Goal: Task Accomplishment & Management: Use online tool/utility

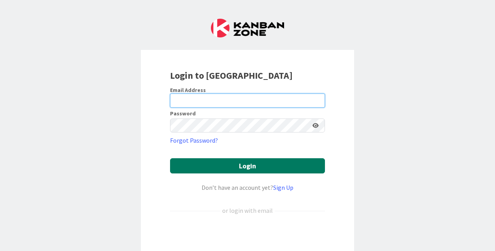
type input "[EMAIL_ADDRESS][DOMAIN_NAME]"
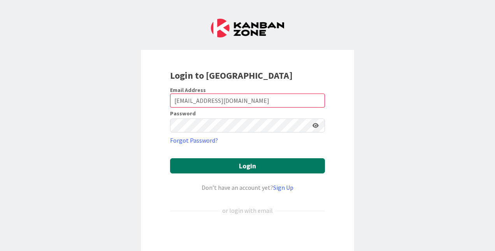
click at [248, 169] on button "Login" at bounding box center [247, 165] width 155 height 15
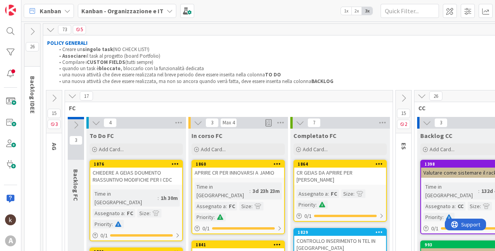
click at [94, 119] on icon at bounding box center [96, 122] width 9 height 9
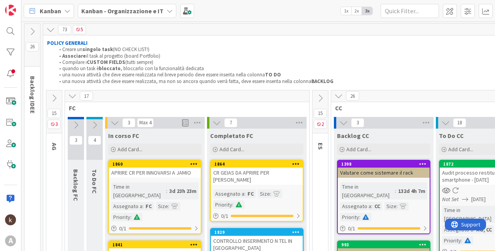
click at [74, 95] on icon at bounding box center [72, 95] width 9 height 9
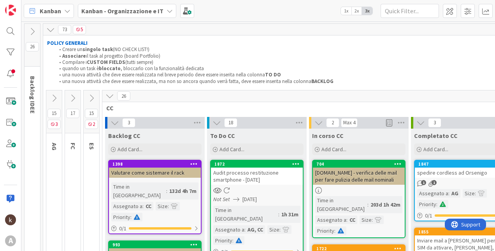
click at [94, 100] on icon at bounding box center [91, 98] width 9 height 9
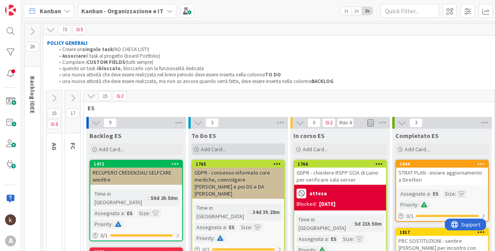
click at [239, 147] on div "Add Card..." at bounding box center [237, 149] width 93 height 12
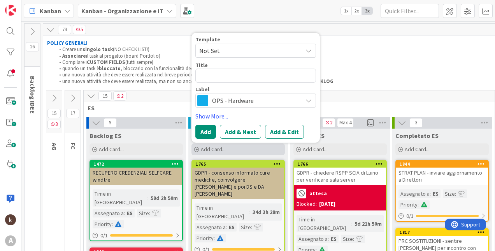
type textarea "x"
type textarea "B"
type textarea "x"
type textarea "Bi"
type textarea "x"
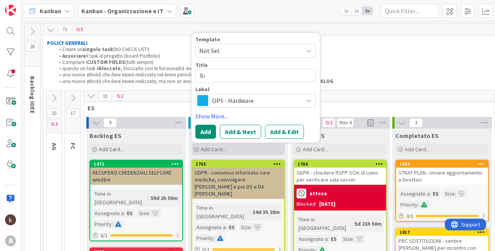
type textarea "Bil"
type textarea "x"
type textarea "Bila"
type textarea "x"
type textarea "Bilan"
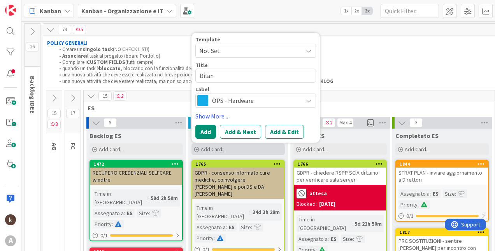
type textarea "x"
type textarea "Bilanc"
type textarea "x"
type textarea "Bilanci"
type textarea "x"
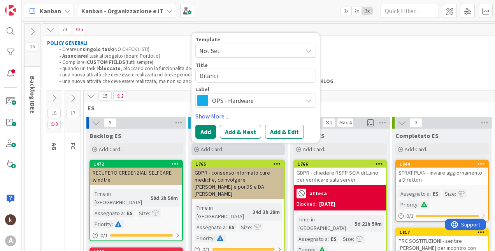
type textarea "Bilancio"
type textarea "x"
type textarea "Bilancio"
type textarea "x"
type textarea "Bilancio s"
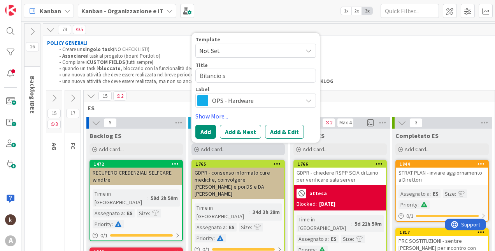
type textarea "x"
type textarea "Bilancio so"
type textarea "x"
type textarea "Bilancio sos"
type textarea "x"
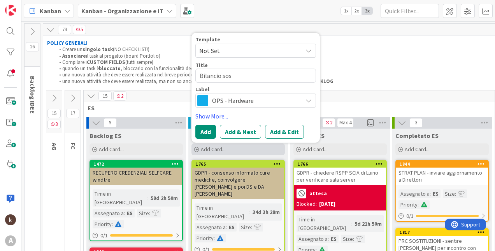
type textarea "Bilancio sost"
type textarea "x"
type textarea "Bilancio soste"
type textarea "x"
type textarea "Bilancio sosten"
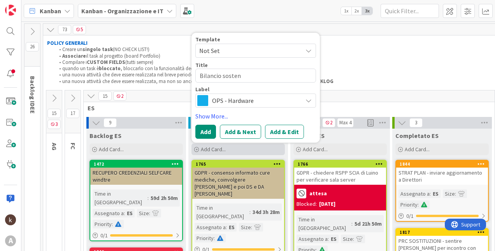
type textarea "x"
type textarea "Bilancio sosteni"
type textarea "x"
type textarea "Bilancio sostenibi"
type textarea "x"
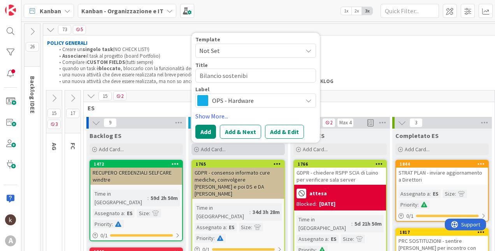
type textarea "Bilancio sostenibil"
type textarea "x"
type textarea "Bilancio sostenibili"
type textarea "x"
type textarea "Bilancio sostenibilit"
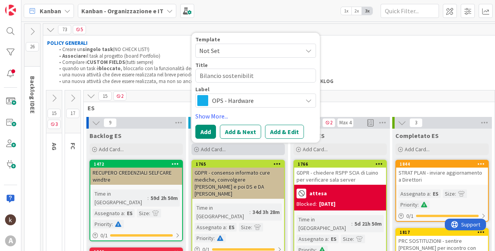
type textarea "x"
type textarea "Bilancio sostenibilità"
type textarea "x"
type textarea "Bilancio sostenibilità"
type textarea "x"
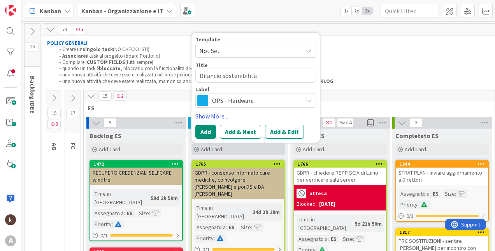
type textarea "Bilancio sostenibilità -"
type textarea "x"
type textarea "Bilancio sostenibilità -"
type textarea "x"
type textarea "Bilancio sostenibilità - i"
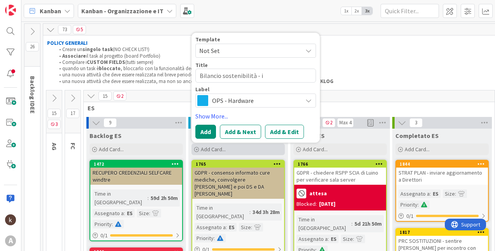
type textarea "x"
type textarea "Bilancio sostenibilità - in"
type textarea "x"
type textarea "Bilancio sostenibilità - inc"
type textarea "x"
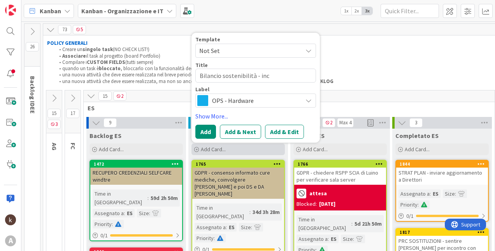
type textarea "Bilancio sostenibilità - inco"
type textarea "x"
type textarea "Bilancio sostenibilità - incon"
type textarea "x"
type textarea "Bilancio sostenibilità - incont"
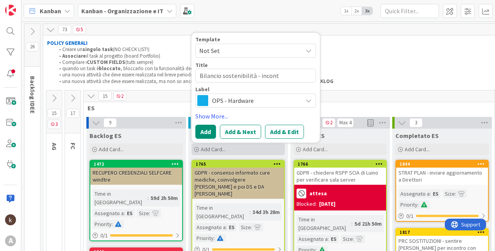
type textarea "x"
type textarea "Bilancio sostenibilità - incontro"
type textarea "x"
type textarea "Bilancio sostenibilità - incontro"
type textarea "x"
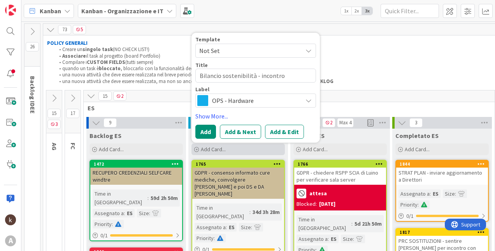
type textarea "Bilancio sostenibilità - incontro d"
type textarea "x"
type textarea "Bilancio sostenibilità - incontro"
type textarea "x"
type textarea "Bilancio sostenibilità - incontro r"
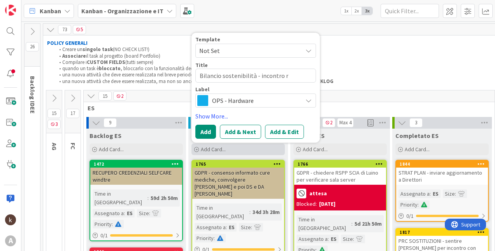
type textarea "x"
type textarea "Bilancio sostenibilità - incontro re"
type textarea "x"
type textarea "Bilancio sostenibilità - incontro res"
type textarea "x"
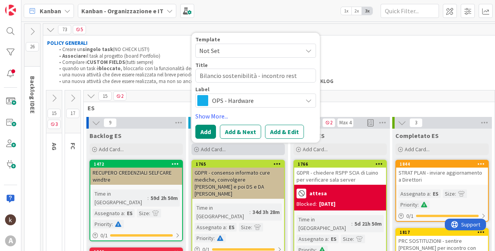
type textarea "Bilancio sostenibilità - incontro resti"
type textarea "x"
type textarea "Bilancio sostenibilità - incontro restit"
type textarea "x"
type textarea "Bilancio sostenibilità - incontro restitu"
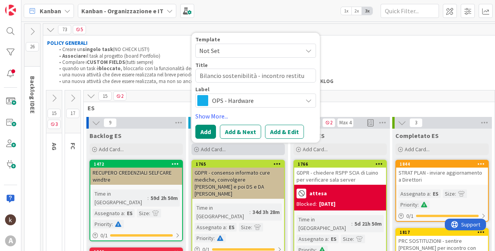
type textarea "x"
type textarea "Bilancio sostenibilità - incontro restituz"
type textarea "x"
type textarea "Bilancio sostenibilità - incontro restituzio"
type textarea "x"
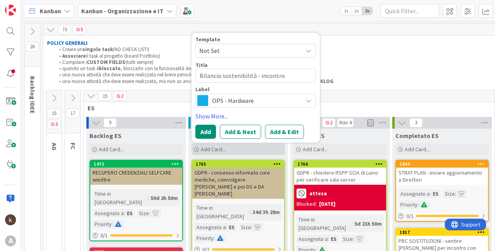
type textarea "Bilancio sostenibilità - incontro restituzion"
type textarea "x"
type textarea "Bilancio sostenibilità - incontro restituzione"
type textarea "x"
type textarea "Bilancio sostenibilità - incontro restituzione"
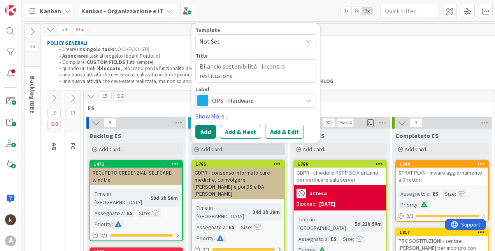
type textarea "x"
type textarea "Bilancio sostenibilità - incontro restituzione 3"
type textarea "x"
type textarea "Bilancio sostenibilità - incontro restituzione 3/"
type textarea "x"
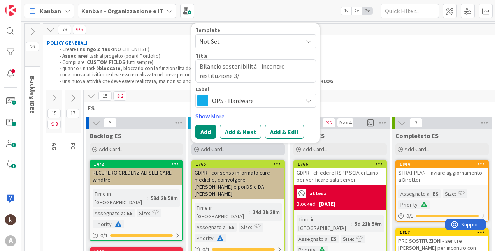
type textarea "Bilancio sostenibilità - incontro restituzione 3/4"
type textarea "x"
type textarea "Bilancio sostenibilità - incontro restituzione 3/4/"
type textarea "x"
type textarea "Bilancio sostenibilità - incontro restituzione 3/4/1"
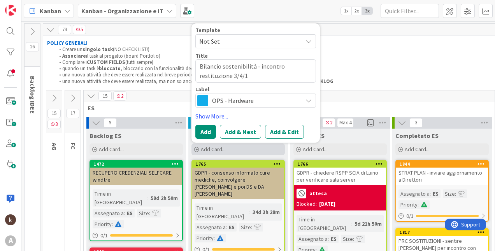
type textarea "x"
type textarea "Bilancio sostenibilità - incontro restituzione [DATE]"
type textarea "x"
type textarea "Bilancio sostenibilità - incontro restituzione 3/4/10/"
type textarea "x"
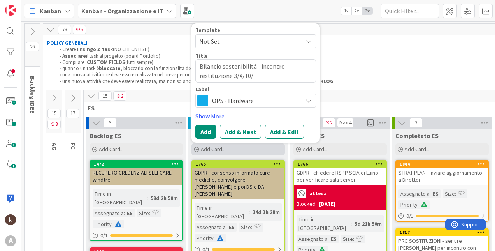
type textarea "Bilancio sostenibilità - incontro restituzione 3/4/10/1"
type textarea "x"
type textarea "Bilancio sostenibilità - incontro restituzione 3/4/10/11"
type textarea "x"
type textarea "Bilancio sostenibilità - incontro restituzione 3/4/10/11"
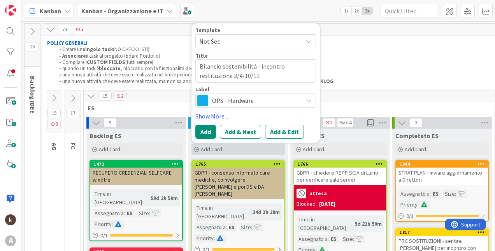
type textarea "x"
type textarea "Bilancio sostenibilità - incontro restituzione 3/4/10/11 n"
type textarea "x"
type textarea "Bilancio sostenibilità - incontro restituzione 3/4/10/11 no"
type textarea "x"
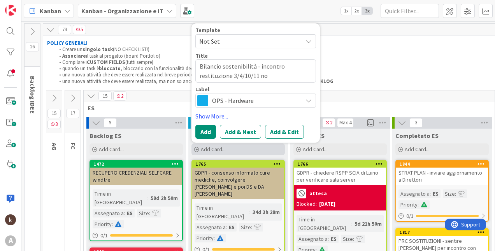
type textarea "Bilancio sostenibilità - incontro restituzione 3/4/10/11 nov"
type textarea "x"
type textarea "Bilancio sostenibilità - incontro restituzione 3/4/10/11 novem"
type textarea "x"
type textarea "Bilancio sostenibilità - incontro restituzione 3/4/10/11 novemb"
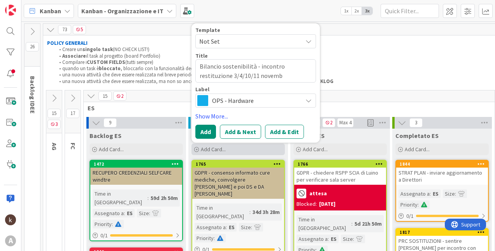
type textarea "x"
type textarea "Bilancio sostenibilità - incontro restituzione 3/4/10/11 novembr"
type textarea "x"
type textarea "Bilancio sostenibilità - incontro restituzione 3/4/10/11 novembre"
type textarea "x"
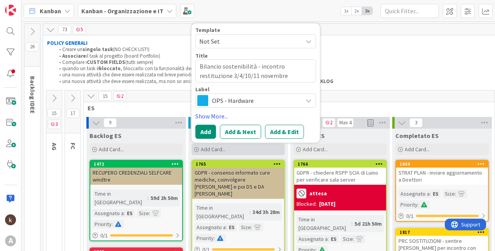
type textarea "Bilancio sostenibilità - incontro restituzione 3/4/10/11 novembre"
type textarea "x"
type textarea "Bilancio sostenibilità - incontro restituzione 3/4/10/11 novembre o"
type textarea "x"
type textarea "Bilancio sostenibilità - incontro restituzione 3/4/10/11 novembre or"
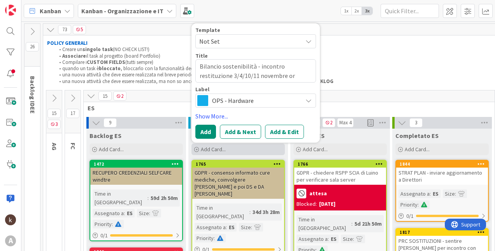
type textarea "x"
type textarea "Bilancio sostenibilità - incontro restituzione 3/4/10/11 novembre ora"
type textarea "x"
type textarea "Bilancio sostenibilità - incontro restituzione 3/4/10/11 novembre orar"
type textarea "x"
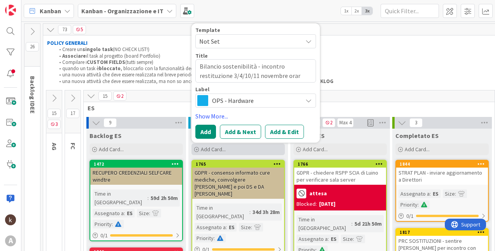
type textarea "Bilancio sostenibilità - incontro restituzione 3/4/10/11 novembre orari"
type textarea "x"
type textarea "Bilancio sostenibilità - incontro restituzione 3/4/10/11 novembre orario"
type textarea "x"
type textarea "Bilancio sostenibilità - incontro restituzione 3/4/10/11 novembre orario d"
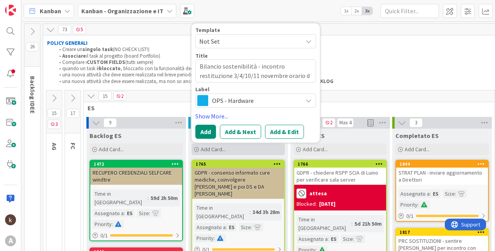
type textarea "x"
type textarea "Bilancio sostenibilità - incontro restituzione 3/4/10/11 novembre orario da"
type textarea "x"
type textarea "Bilancio sostenibilità - incontro restituzione 3/4/10/11 novembre orario da d"
type textarea "x"
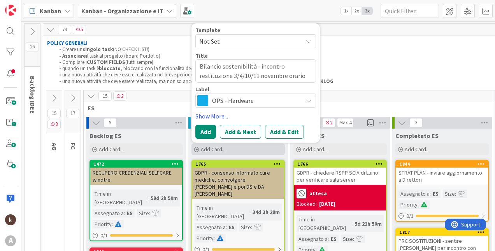
type textarea "Bilancio sostenibilità - incontro restituzione 3/4/10/11 novembre orario da de"
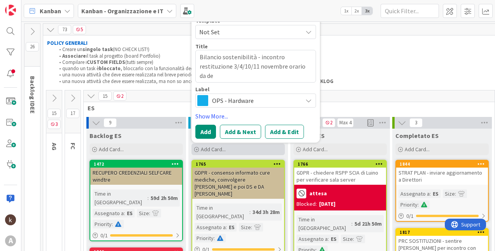
type textarea "x"
type textarea "Bilancio sostenibilità - incontro restituzione 3/4/10/11 novembre orario da def"
type textarea "x"
type textarea "Bilancio sostenibilità - incontro restituzione 3/4/10/11 novembre orario da defi"
type textarea "x"
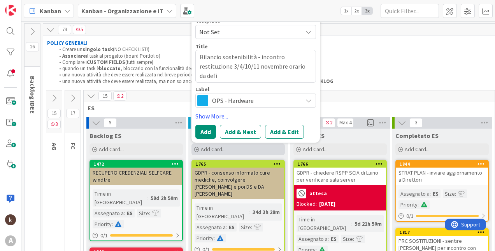
type textarea "Bilancio sostenibilità - incontro restituzione 3/4/10/11 novembre orario da def…"
type textarea "x"
type textarea "Bilancio sostenibilità - incontro restituzione 3/4/10/11 novembre orario da def…"
type textarea "x"
type textarea "Bilancio sostenibilità - incontro restituzione 3/4/10/11 novembre orario da def…"
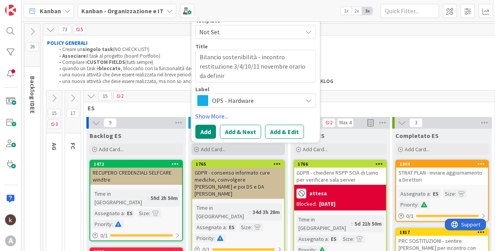
type textarea "x"
type textarea "Bilancio sostenibilità - incontro restituzione 3/4/10/11 novembre orario da def…"
click at [253, 92] on div "Label OPS - Hardware" at bounding box center [255, 96] width 121 height 21
click at [253, 98] on span "OPS - Hardware" at bounding box center [255, 100] width 86 height 11
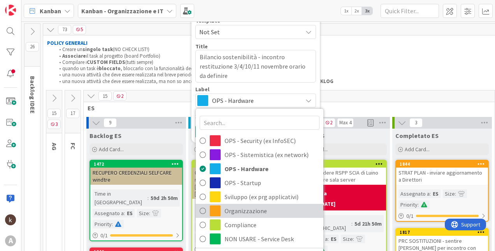
drag, startPoint x: 245, startPoint y: 211, endPoint x: 245, endPoint y: 177, distance: 33.5
click at [245, 211] on span "Organizzazione" at bounding box center [272, 211] width 95 height 12
type textarea "x"
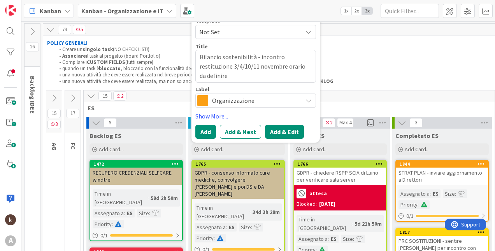
click at [286, 134] on button "Add & Edit" at bounding box center [284, 132] width 39 height 14
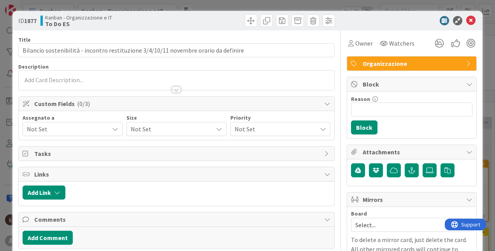
click at [53, 130] on span "Not Set" at bounding box center [68, 128] width 82 height 9
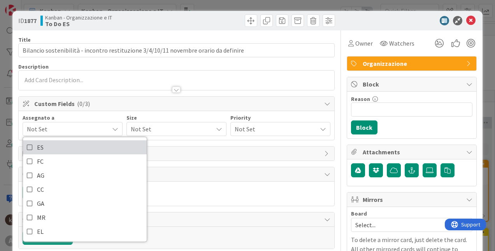
click at [50, 150] on link "ES" at bounding box center [85, 147] width 124 height 14
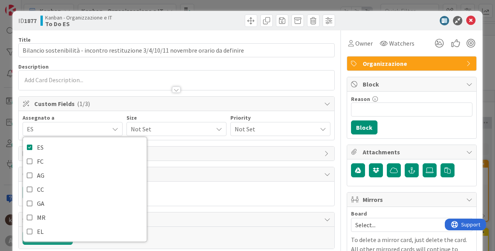
click at [166, 128] on span "Not Set" at bounding box center [170, 128] width 78 height 11
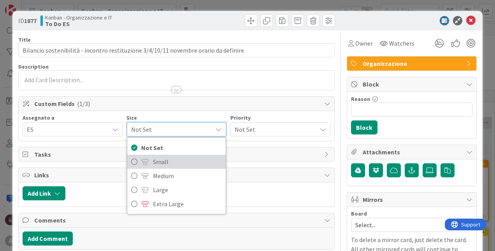
click at [153, 161] on span "Small" at bounding box center [187, 162] width 69 height 12
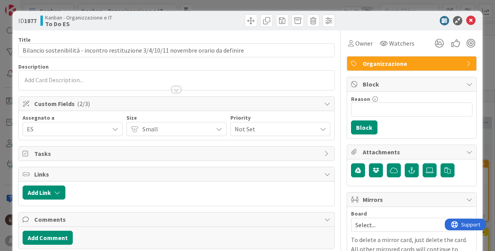
click at [283, 123] on div "Not Set" at bounding box center [280, 129] width 100 height 14
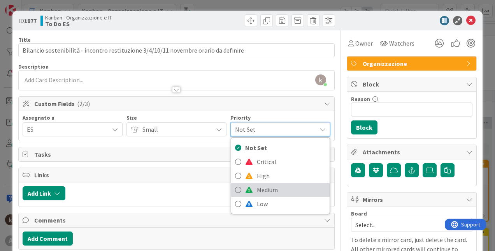
click at [272, 193] on span "Medium" at bounding box center [291, 190] width 69 height 12
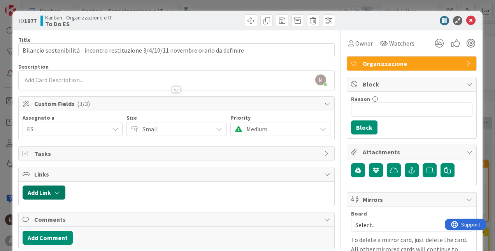
click at [49, 196] on button "Add Link" at bounding box center [44, 192] width 43 height 14
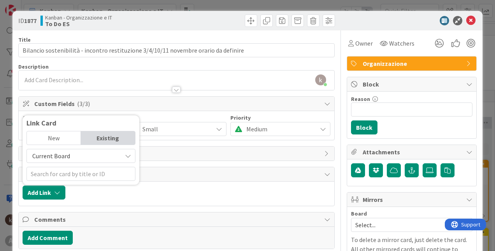
click at [63, 151] on span "Current Board" at bounding box center [74, 155] width 87 height 11
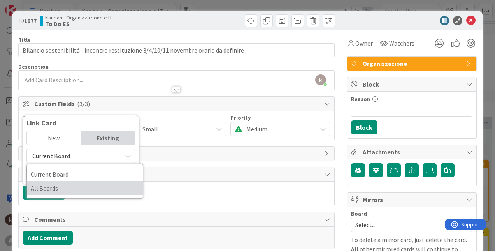
click at [58, 189] on span "All Boards" at bounding box center [85, 188] width 108 height 12
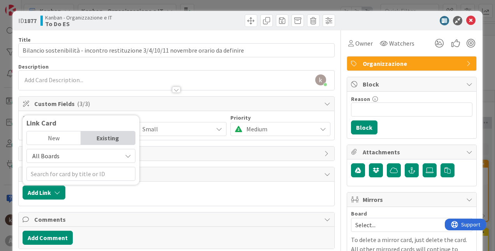
click at [55, 135] on div "New" at bounding box center [54, 137] width 54 height 13
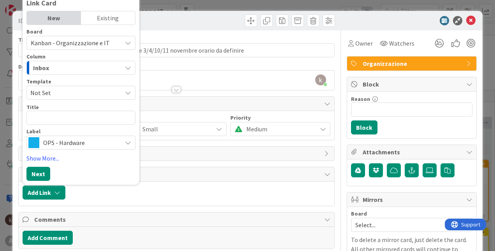
click at [104, 20] on div "Existing" at bounding box center [108, 17] width 54 height 13
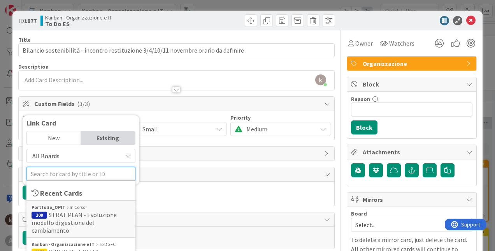
click at [62, 172] on input "text" at bounding box center [80, 174] width 109 height 14
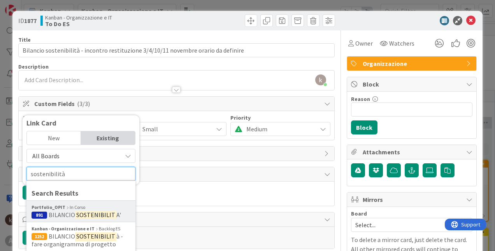
type input "sostenibilità"
click at [70, 216] on span "BILANCIO" at bounding box center [62, 215] width 26 height 8
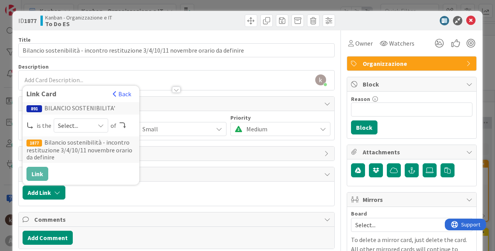
click at [64, 133] on div "891 BILANCIO SOSTENIBILITA' is the Select... of 1877 Bilancio sostenibilità - i…" at bounding box center [80, 141] width 109 height 79
click at [67, 128] on span "Select..." at bounding box center [74, 125] width 33 height 11
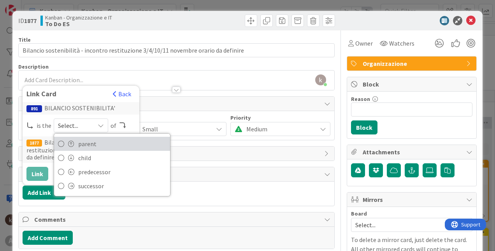
click at [64, 144] on link "parent" at bounding box center [112, 144] width 116 height 14
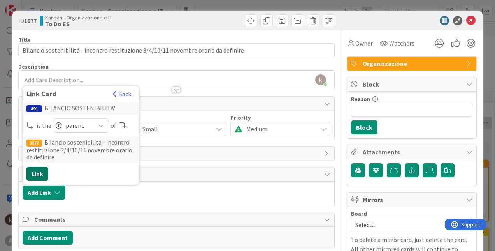
click at [39, 171] on button "Link" at bounding box center [37, 174] width 22 height 14
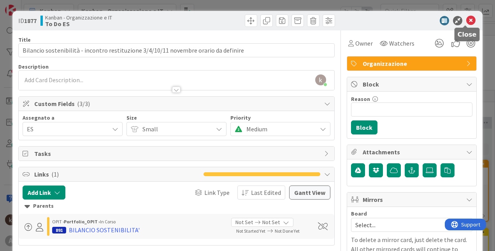
click at [466, 20] on icon at bounding box center [470, 20] width 9 height 9
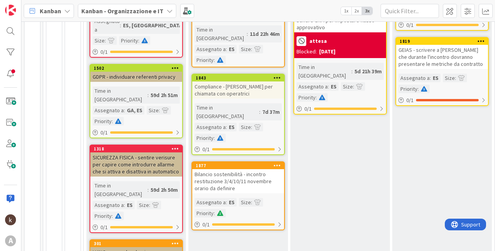
scroll to position [39, 0]
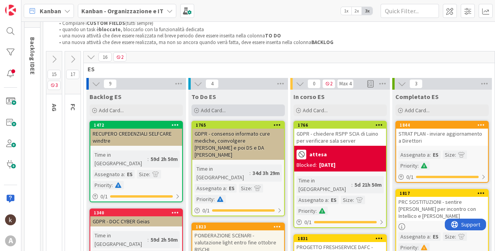
click at [224, 110] on span "Add Card..." at bounding box center [213, 110] width 25 height 7
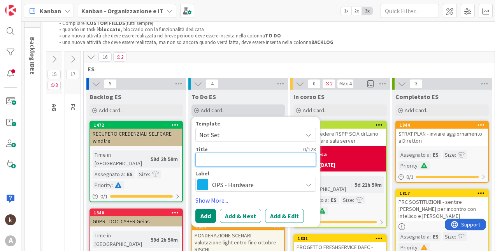
type textarea "x"
type textarea "B"
type textarea "x"
type textarea "Bi"
type textarea "x"
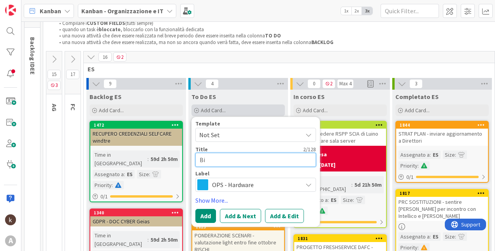
type textarea "Bil"
type textarea "x"
type textarea "Biln"
type textarea "x"
type textarea "Bilnc"
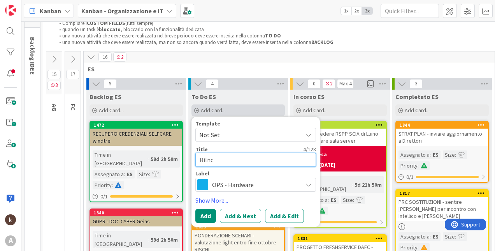
type textarea "x"
type textarea "Bilnci"
type textarea "x"
type textarea "Bilncio"
type textarea "x"
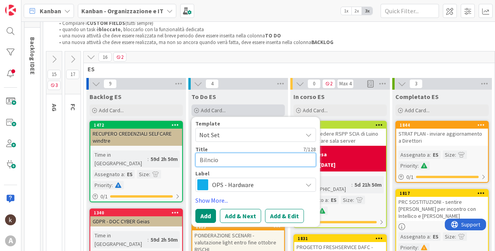
type textarea "Bilnci"
type textarea "x"
type textarea "Bilnc"
type textarea "x"
type textarea "Biln"
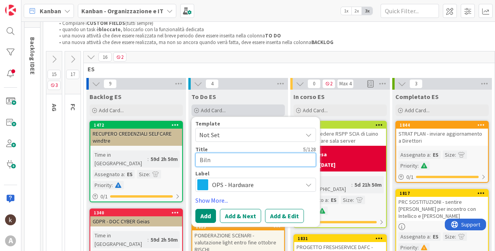
type textarea "x"
type textarea "Bil"
type textarea "x"
type textarea "Bila"
type textarea "x"
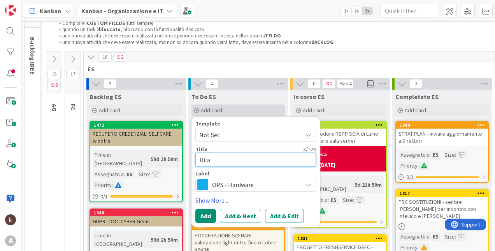
type textarea "Bilan"
type textarea "x"
type textarea "Bilanci"
type textarea "x"
type textarea "Bilancio"
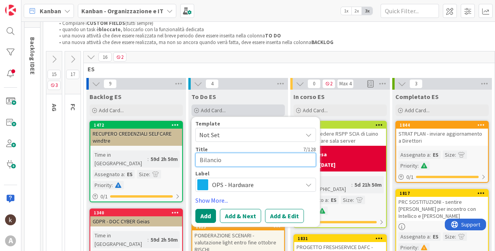
type textarea "x"
type textarea "Bilancio"
type textarea "x"
type textarea "Bilancio s"
type textarea "x"
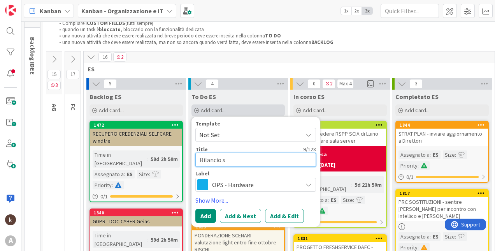
type textarea "Bilancio so"
type textarea "x"
type textarea "Bilancio sos"
type textarea "x"
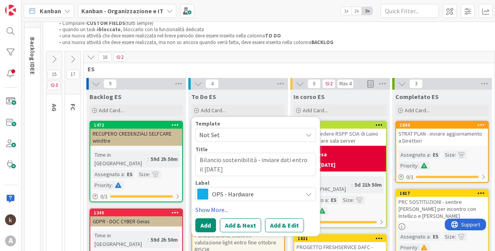
click at [225, 198] on span "OPS - Hardware" at bounding box center [255, 193] width 86 height 11
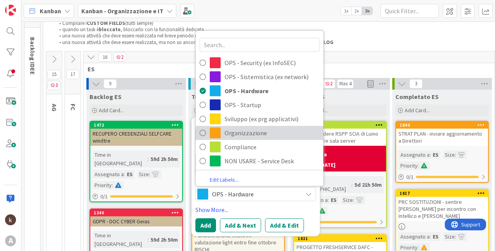
click at [238, 130] on span "Organizzazione" at bounding box center [272, 133] width 95 height 12
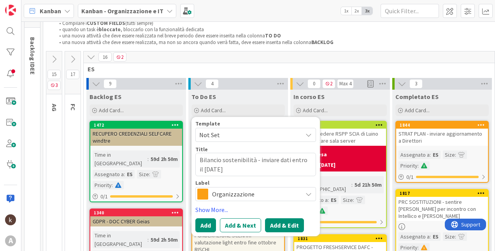
click at [276, 223] on button "Add & Edit" at bounding box center [284, 225] width 39 height 14
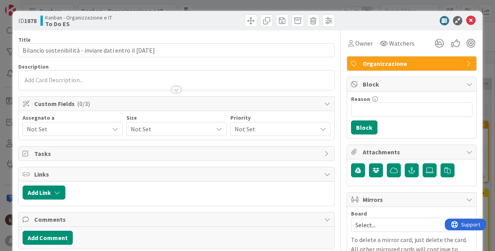
click at [56, 122] on div "Not Set" at bounding box center [73, 129] width 100 height 14
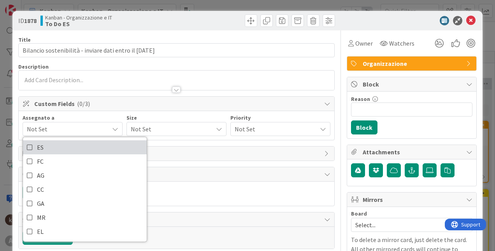
click at [54, 144] on link "ES" at bounding box center [85, 147] width 124 height 14
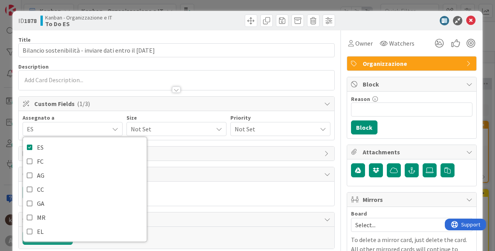
click at [179, 128] on span "Not Set" at bounding box center [170, 128] width 78 height 11
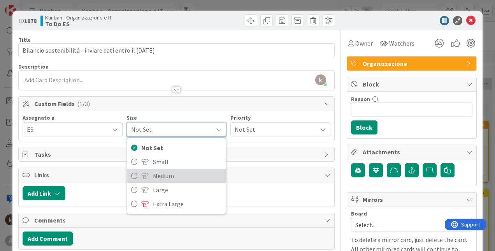
click at [168, 175] on span "Medium" at bounding box center [187, 176] width 69 height 12
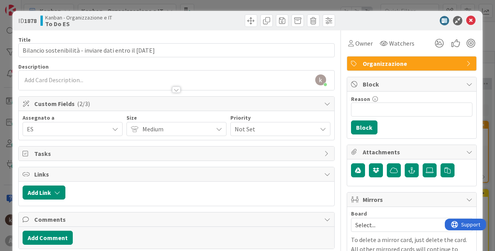
click at [229, 136] on div "Assegnato a ES ES FC AG CC GA MR EL Size Medium Not Set Small Medium Large Extr…" at bounding box center [177, 125] width 316 height 29
click at [237, 130] on span "Not Set" at bounding box center [274, 128] width 78 height 11
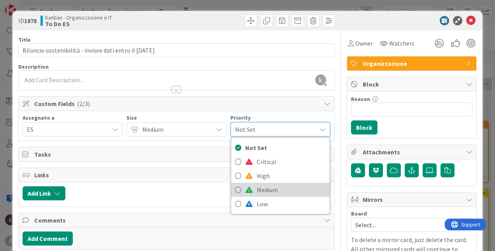
click at [235, 188] on icon at bounding box center [238, 190] width 6 height 12
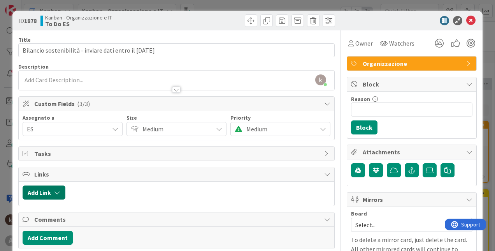
click at [63, 189] on button "Add Link" at bounding box center [44, 192] width 43 height 14
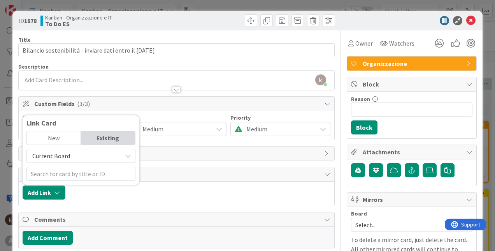
click at [83, 158] on span "Current Board" at bounding box center [74, 155] width 87 height 11
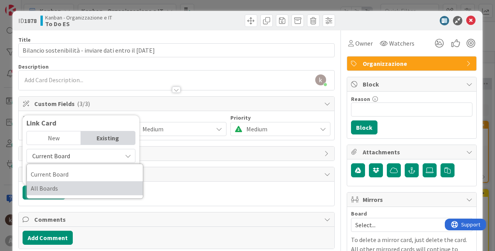
click at [72, 189] on span "All Boards" at bounding box center [85, 188] width 108 height 12
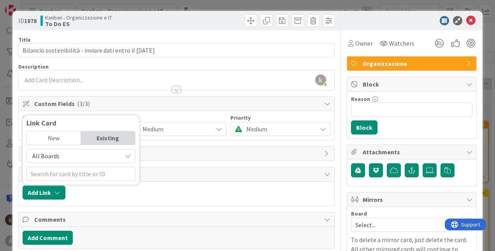
click at [75, 137] on div "New" at bounding box center [54, 137] width 54 height 13
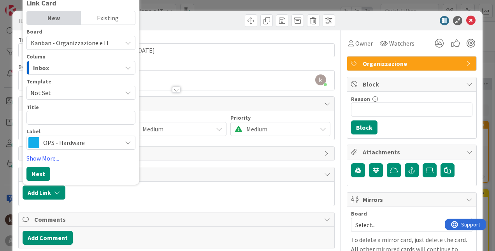
click at [97, 16] on div "Existing" at bounding box center [108, 17] width 54 height 13
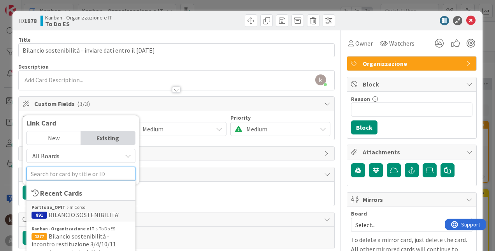
click at [58, 170] on input "text" at bounding box center [80, 174] width 109 height 14
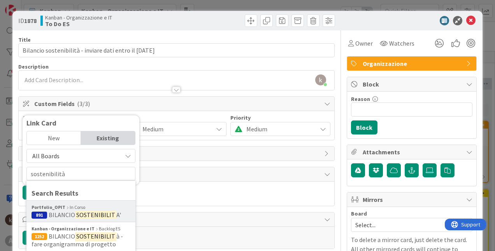
click at [68, 204] on div "Portfolio_OPIT In [GEOGRAPHIC_DATA]" at bounding box center [81, 207] width 99 height 7
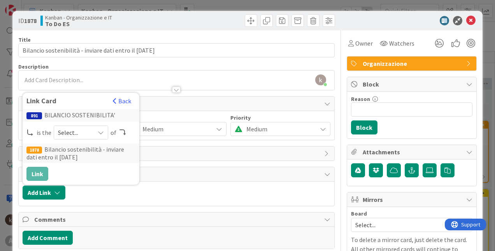
click at [77, 122] on div "891 BILANCIO SOSTENIBILITA' is the Select... of 1878 Bilancio sostenibilità - i…" at bounding box center [80, 145] width 109 height 72
click at [74, 134] on span "Select..." at bounding box center [74, 132] width 33 height 11
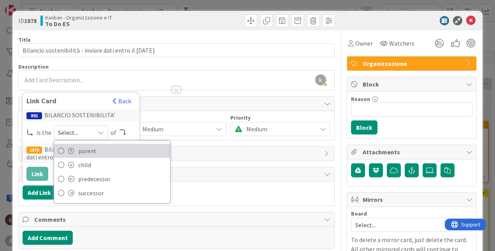
drag, startPoint x: 72, startPoint y: 152, endPoint x: 46, endPoint y: 162, distance: 28.1
click at [72, 152] on span at bounding box center [71, 151] width 6 height 6
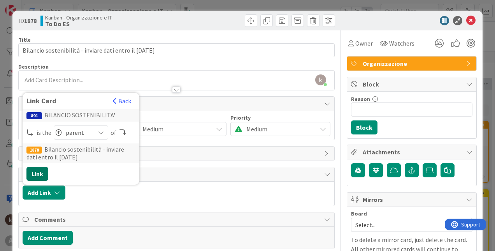
click at [32, 176] on button "Link" at bounding box center [37, 174] width 22 height 14
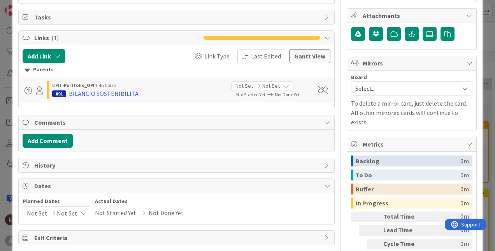
scroll to position [177, 0]
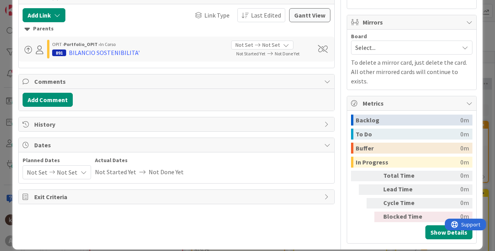
click at [31, 169] on span "Not Set" at bounding box center [37, 171] width 21 height 13
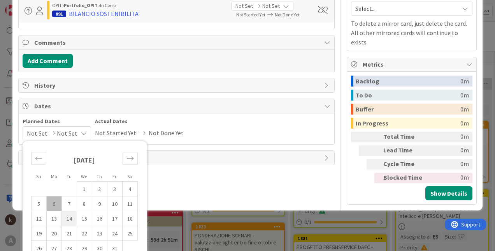
scroll to position [255, 0]
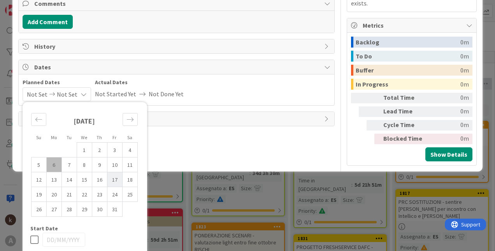
click at [114, 180] on td "17" at bounding box center [114, 179] width 15 height 15
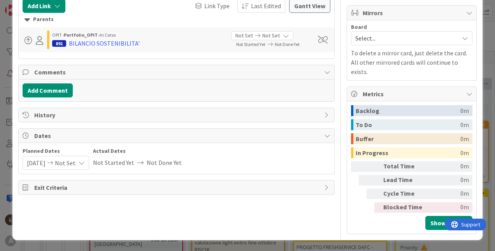
scroll to position [177, 0]
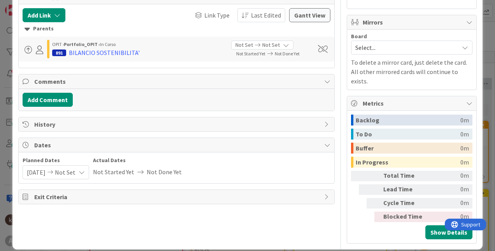
click at [35, 173] on span "[DATE]" at bounding box center [36, 171] width 19 height 13
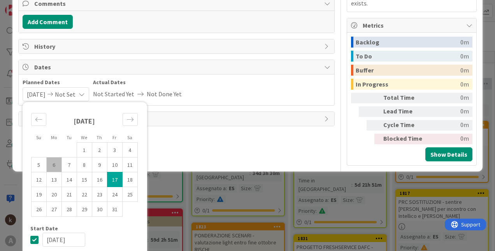
click at [109, 177] on td "17" at bounding box center [114, 179] width 15 height 15
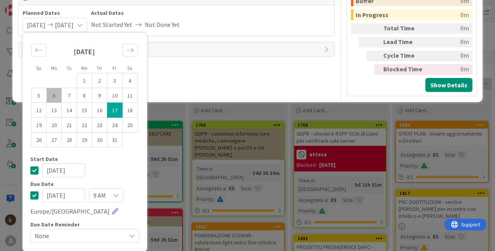
scroll to position [325, 0]
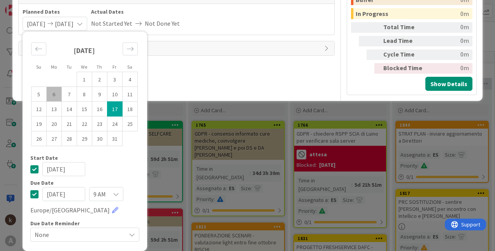
click at [34, 168] on icon at bounding box center [34, 168] width 8 height 9
click at [98, 235] on span "None" at bounding box center [78, 234] width 87 height 11
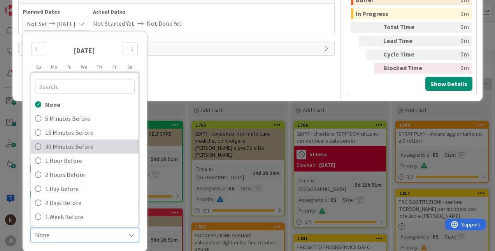
click at [73, 144] on span "30 Minutes Before" at bounding box center [90, 147] width 90 height 12
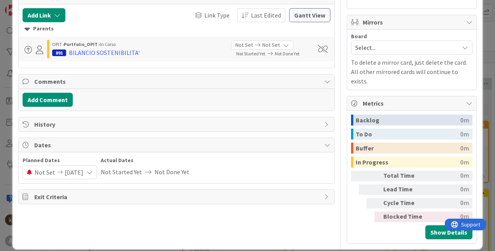
scroll to position [0, 0]
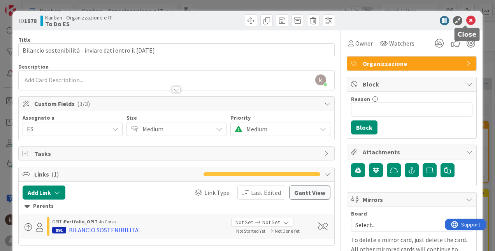
click at [470, 19] on div at bounding box center [408, 20] width 138 height 9
click at [467, 21] on icon at bounding box center [470, 20] width 9 height 9
